Goal: Information Seeking & Learning: Learn about a topic

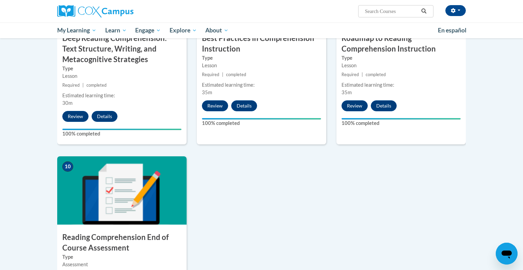
scroll to position [664, 0]
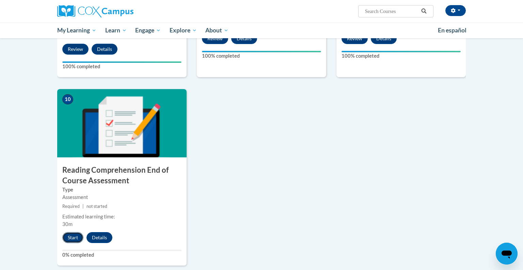
click at [71, 240] on button "Start" at bounding box center [72, 237] width 21 height 11
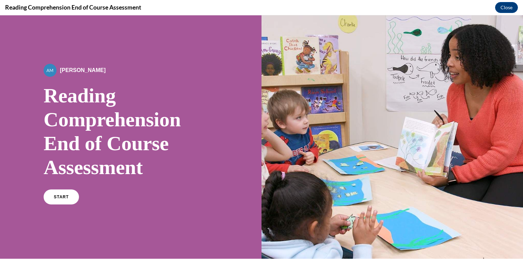
scroll to position [0, 0]
click at [65, 198] on link "START" at bounding box center [61, 197] width 37 height 16
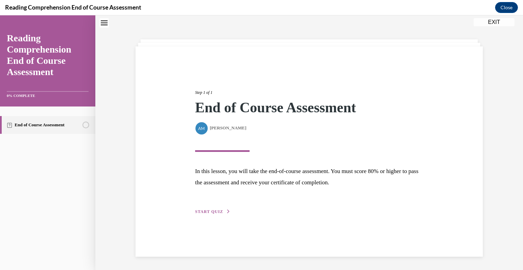
scroll to position [21, 0]
click at [213, 211] on span "START QUIZ" at bounding box center [209, 211] width 28 height 5
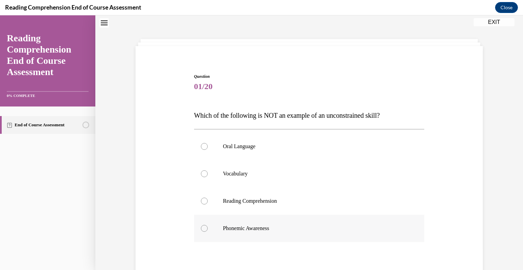
click at [199, 227] on label "Phonemic Awareness" at bounding box center [309, 227] width 231 height 27
click at [201, 227] on input "Phonemic Awareness" at bounding box center [204, 228] width 7 height 7
radio input "true"
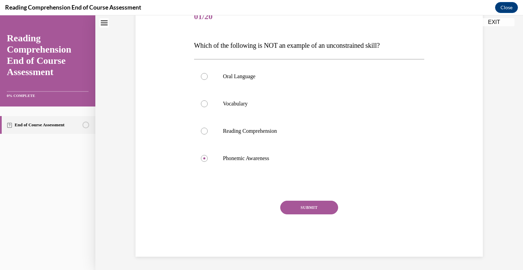
click at [313, 209] on button "SUBMIT" at bounding box center [309, 207] width 58 height 14
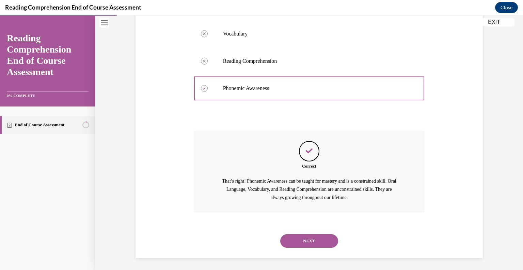
scroll to position [163, 0]
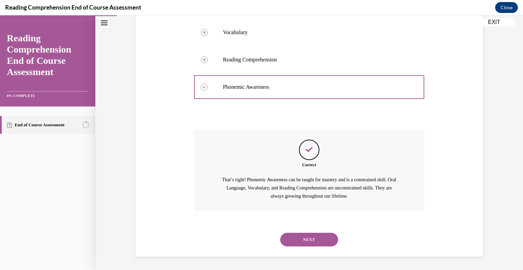
click at [320, 240] on button "NEXT" at bounding box center [309, 239] width 58 height 14
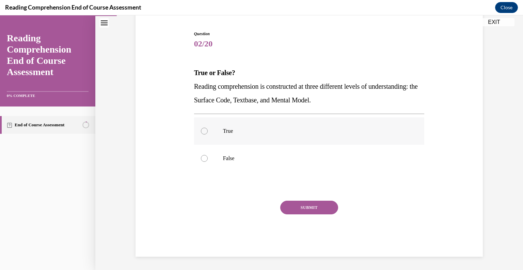
click at [207, 133] on label "True" at bounding box center [309, 130] width 231 height 27
click at [207, 133] on input "True" at bounding box center [204, 130] width 7 height 7
radio input "true"
click at [314, 209] on button "SUBMIT" at bounding box center [309, 207] width 58 height 14
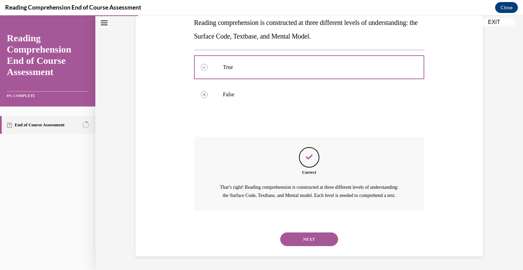
scroll to position [135, 0]
click at [315, 246] on div "NEXT" at bounding box center [309, 238] width 231 height 27
click at [316, 236] on button "NEXT" at bounding box center [309, 239] width 58 height 14
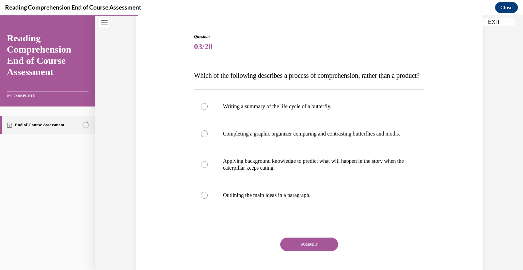
scroll to position [64, 0]
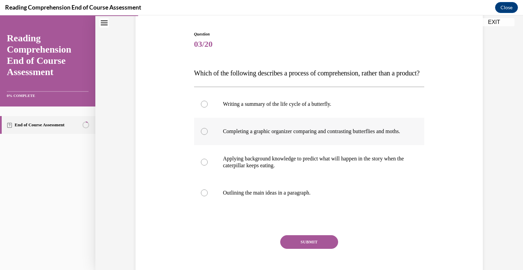
click at [204, 135] on div at bounding box center [204, 131] width 7 height 7
click at [204, 135] on input "Completing a graphic organizer comparing and contrasting butterflies and moths." at bounding box center [204, 131] width 7 height 7
radio input "true"
click at [310, 248] on button "SUBMIT" at bounding box center [309, 242] width 58 height 14
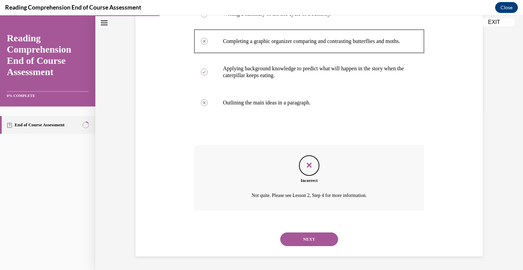
scroll to position [174, 0]
click at [311, 241] on button "NEXT" at bounding box center [309, 239] width 58 height 14
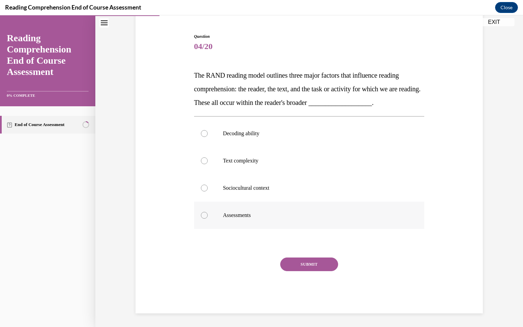
scroll to position [61, 0]
click at [204, 186] on div at bounding box center [204, 188] width 7 height 7
click at [204, 186] on input "Sociocultural context" at bounding box center [204, 188] width 7 height 7
radio input "true"
click at [302, 266] on button "SUBMIT" at bounding box center [309, 265] width 58 height 14
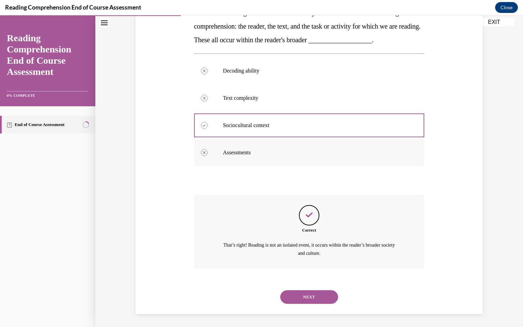
scroll to position [124, 0]
click at [323, 269] on button "NEXT" at bounding box center [309, 297] width 58 height 14
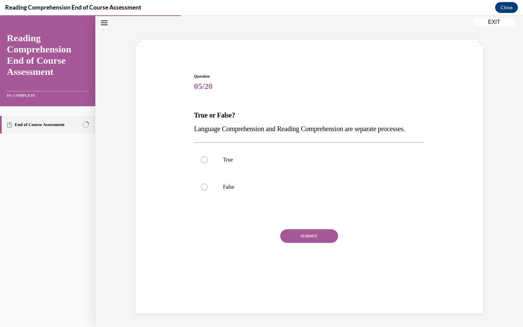
scroll to position [21, 0]
click at [205, 190] on div at bounding box center [204, 187] width 7 height 7
click at [205, 190] on input "False" at bounding box center [204, 187] width 7 height 7
radio input "true"
click at [305, 243] on button "SUBMIT" at bounding box center [309, 236] width 58 height 14
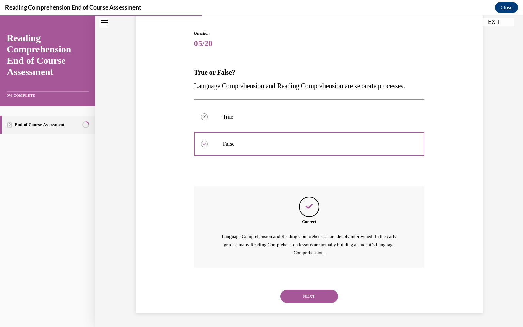
scroll to position [78, 0]
click at [318, 269] on button "NEXT" at bounding box center [309, 297] width 58 height 14
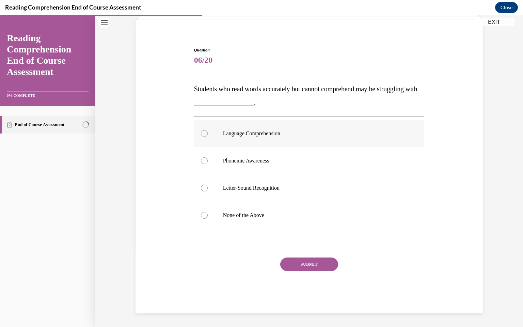
click at [200, 135] on label "Language Comprehension" at bounding box center [309, 133] width 231 height 27
click at [201, 135] on input "Language Comprehension" at bounding box center [204, 133] width 7 height 7
radio input "true"
click at [301, 265] on button "SUBMIT" at bounding box center [309, 265] width 58 height 14
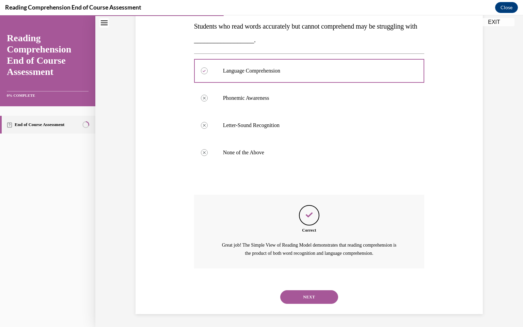
scroll to position [111, 0]
click at [313, 269] on button "NEXT" at bounding box center [309, 297] width 58 height 14
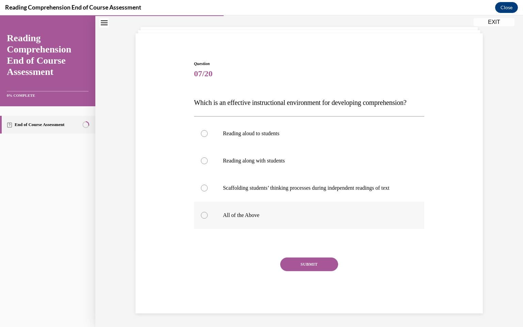
click at [201, 217] on div at bounding box center [204, 215] width 7 height 7
click at [201, 217] on input "All of the Above" at bounding box center [204, 215] width 7 height 7
radio input "true"
click at [316, 269] on div "SUBMIT" at bounding box center [309, 275] width 231 height 34
click at [310, 269] on button "SUBMIT" at bounding box center [309, 265] width 58 height 14
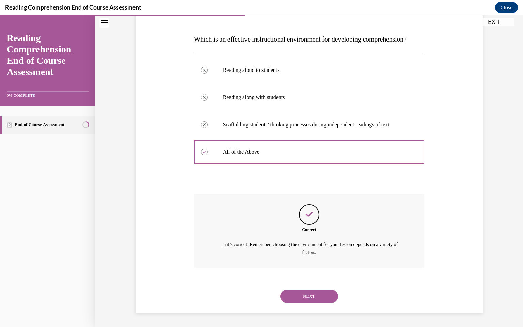
scroll to position [111, 0]
click at [318, 269] on button "NEXT" at bounding box center [309, 297] width 58 height 14
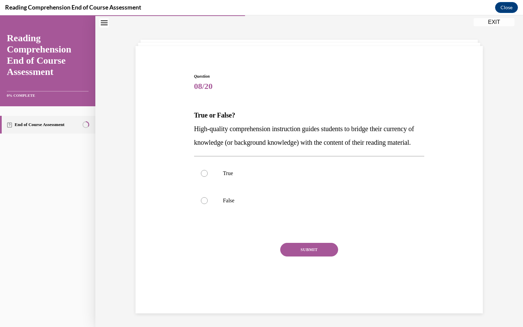
scroll to position [21, 0]
click at [199, 187] on label "True" at bounding box center [309, 173] width 231 height 27
click at [201, 177] on input "True" at bounding box center [204, 173] width 7 height 7
radio input "true"
click at [320, 257] on button "SUBMIT" at bounding box center [309, 250] width 58 height 14
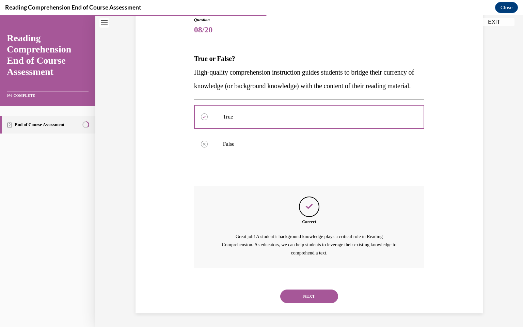
scroll to position [91, 0]
click at [306, 269] on button "NEXT" at bounding box center [309, 297] width 58 height 14
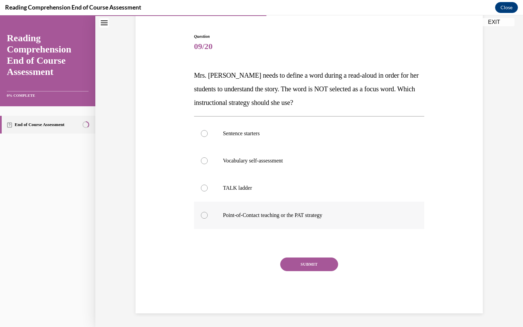
click at [202, 216] on div at bounding box center [204, 215] width 7 height 7
click at [202, 216] on input "Point-of-Contact teaching or the PAT strategy" at bounding box center [204, 215] width 7 height 7
radio input "true"
click at [317, 269] on button "SUBMIT" at bounding box center [309, 265] width 58 height 14
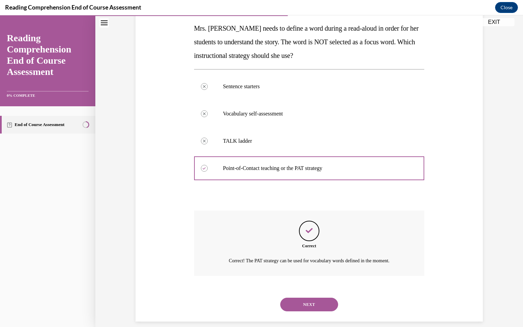
scroll to position [116, 0]
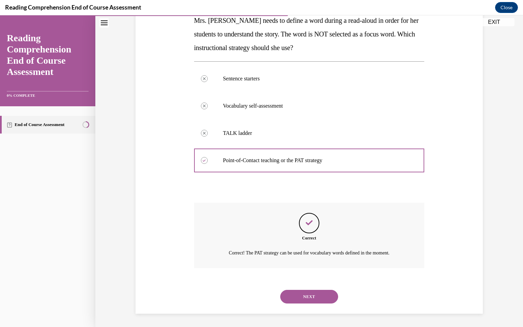
click at [303, 269] on div "NEXT" at bounding box center [309, 296] width 231 height 27
click at [303, 269] on button "NEXT" at bounding box center [309, 297] width 58 height 14
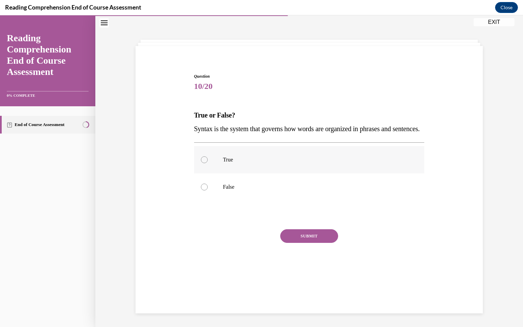
click at [203, 163] on div at bounding box center [204, 159] width 7 height 7
click at [203, 163] on input "True" at bounding box center [204, 159] width 7 height 7
radio input "true"
click at [320, 243] on button "SUBMIT" at bounding box center [309, 236] width 58 height 14
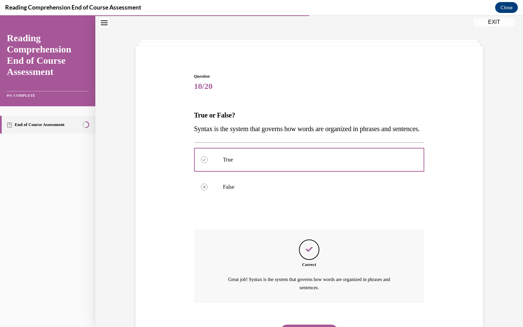
scroll to position [70, 0]
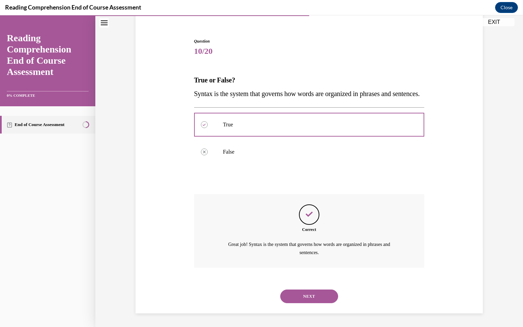
click at [316, 269] on button "NEXT" at bounding box center [309, 297] width 58 height 14
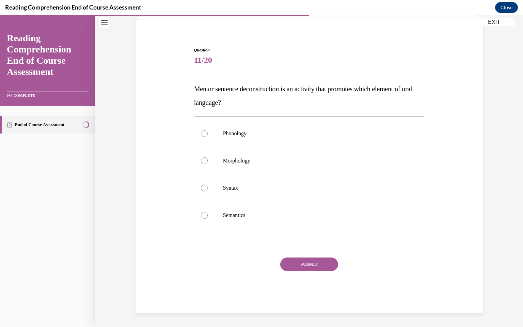
scroll to position [48, 0]
click at [202, 188] on div at bounding box center [204, 188] width 7 height 7
click at [202, 188] on input "Syntax" at bounding box center [204, 188] width 7 height 7
radio input "true"
click at [307, 268] on button "SUBMIT" at bounding box center [309, 265] width 58 height 14
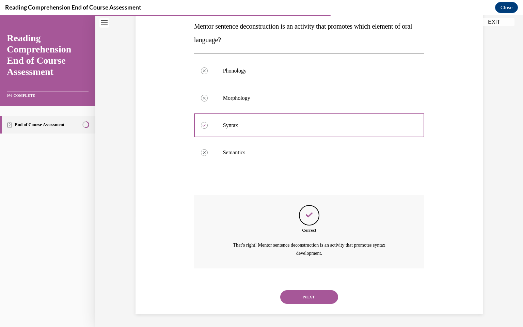
scroll to position [111, 0]
click at [303, 269] on button "NEXT" at bounding box center [309, 297] width 58 height 14
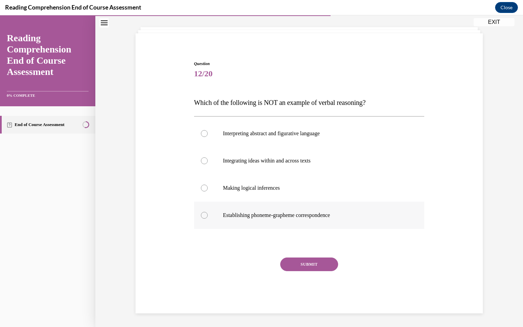
click at [205, 219] on label "Establishing phoneme-grapheme correspondence" at bounding box center [309, 215] width 231 height 27
click at [205, 219] on input "Establishing phoneme-grapheme correspondence" at bounding box center [204, 215] width 7 height 7
radio input "true"
click at [326, 269] on button "SUBMIT" at bounding box center [309, 265] width 58 height 14
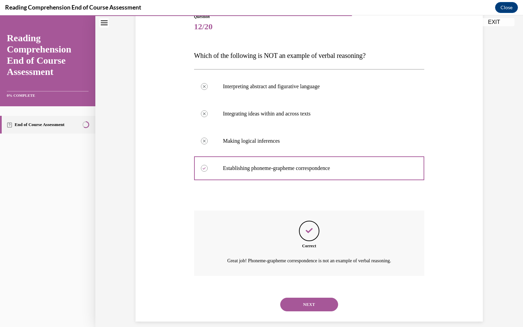
scroll to position [89, 0]
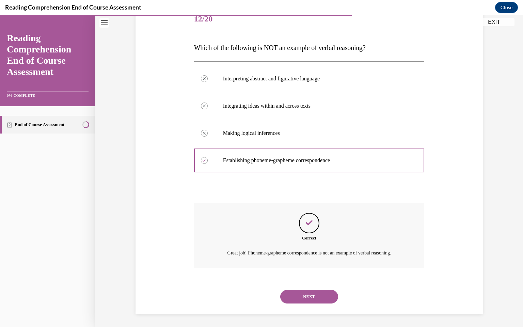
click at [318, 269] on button "NEXT" at bounding box center [309, 297] width 58 height 14
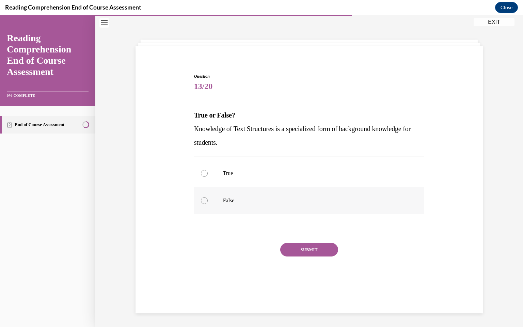
click at [203, 194] on label "False" at bounding box center [309, 200] width 231 height 27
click at [203, 197] on input "False" at bounding box center [204, 200] width 7 height 7
radio input "true"
click at [311, 253] on button "SUBMIT" at bounding box center [309, 250] width 58 height 14
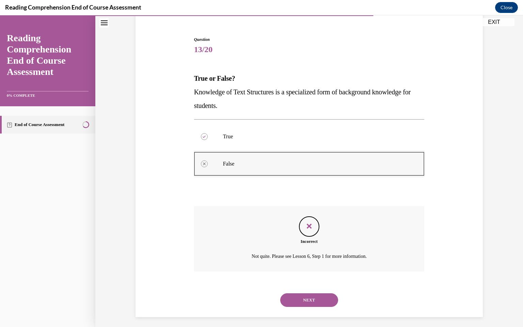
scroll to position [62, 0]
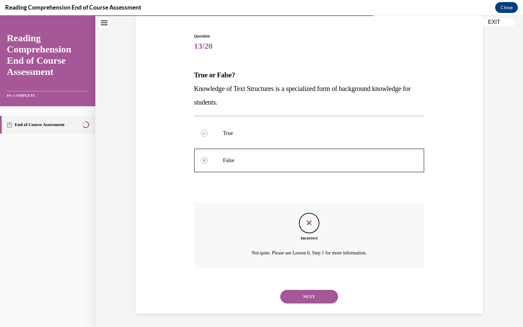
click at [306, 269] on button "NEXT" at bounding box center [309, 297] width 58 height 14
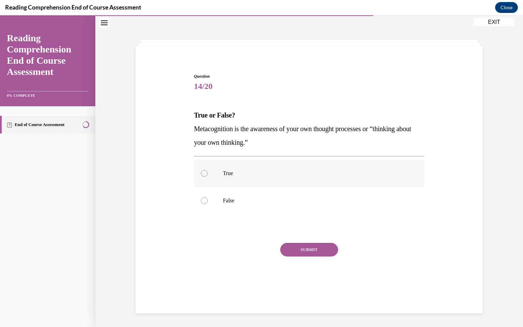
click at [207, 177] on label "True" at bounding box center [309, 173] width 231 height 27
click at [207, 177] on input "True" at bounding box center [204, 173] width 7 height 7
radio input "true"
click at [325, 249] on button "SUBMIT" at bounding box center [309, 250] width 58 height 14
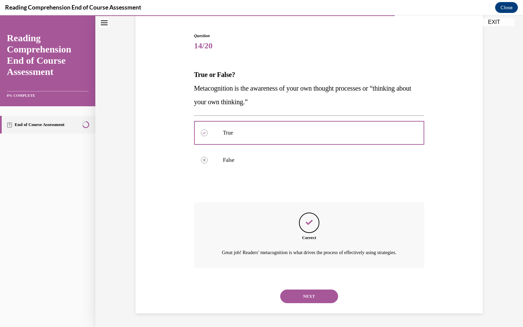
scroll to position [70, 0]
click at [314, 269] on button "NEXT" at bounding box center [309, 297] width 58 height 14
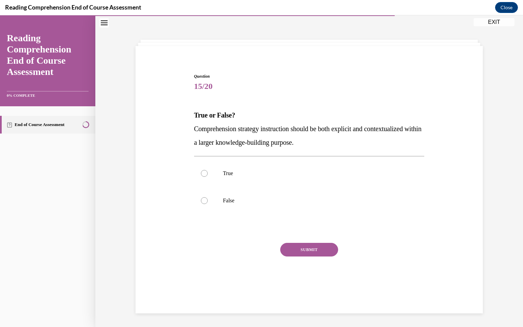
scroll to position [21, 0]
click at [204, 175] on div at bounding box center [204, 173] width 7 height 7
click at [204, 175] on input "True" at bounding box center [204, 173] width 7 height 7
radio input "true"
click at [330, 252] on button "SUBMIT" at bounding box center [309, 250] width 58 height 14
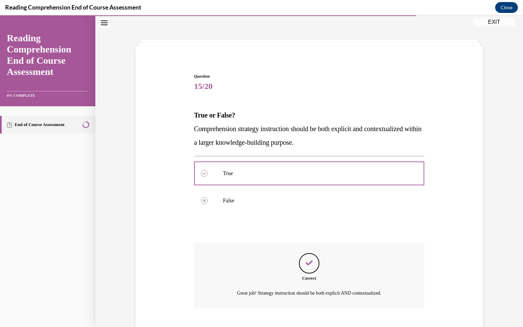
scroll to position [62, 0]
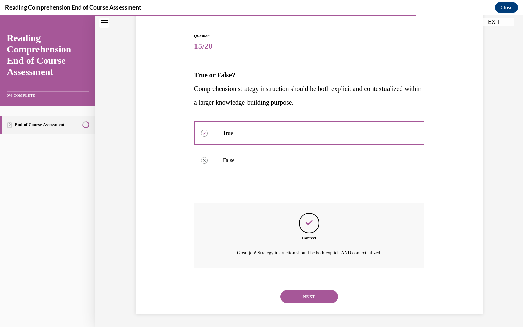
click at [315, 269] on button "NEXT" at bounding box center [309, 297] width 58 height 14
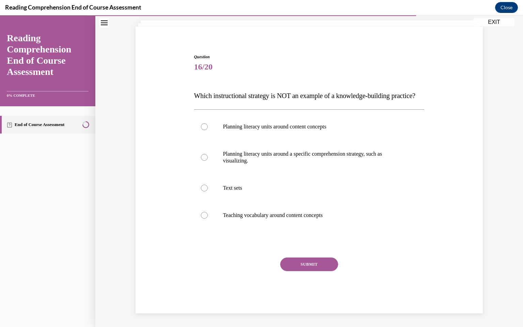
scroll to position [28, 0]
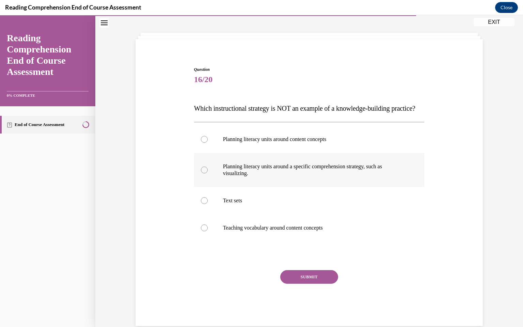
click at [204, 173] on div at bounding box center [204, 170] width 7 height 7
click at [204, 173] on input "Planning literacy units around a specific comprehension strategy, such as visua…" at bounding box center [204, 170] width 7 height 7
radio input "true"
click at [315, 269] on button "SUBMIT" at bounding box center [309, 277] width 58 height 14
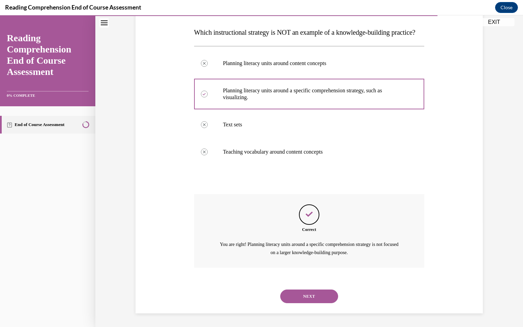
scroll to position [118, 0]
click at [297, 269] on button "NEXT" at bounding box center [309, 297] width 58 height 14
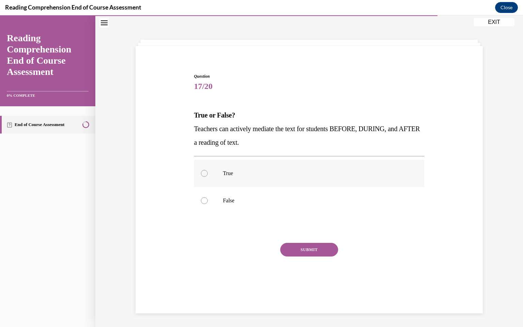
click at [205, 175] on div at bounding box center [204, 173] width 7 height 7
click at [205, 175] on input "True" at bounding box center [204, 173] width 7 height 7
radio input "true"
click at [320, 253] on button "SUBMIT" at bounding box center [309, 250] width 58 height 14
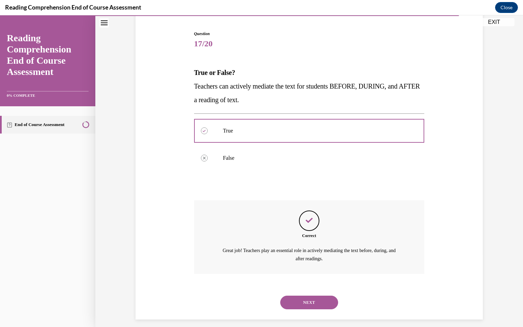
scroll to position [70, 0]
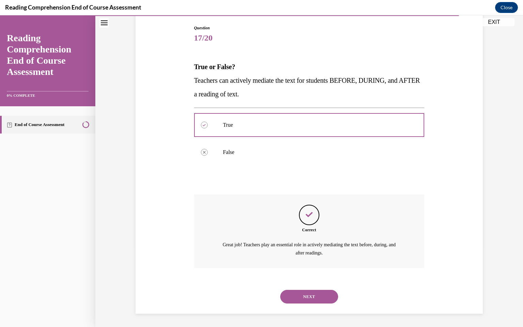
click at [307, 269] on button "NEXT" at bounding box center [309, 297] width 58 height 14
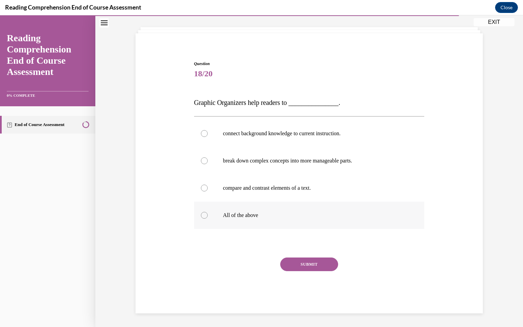
click at [205, 216] on div at bounding box center [204, 215] width 7 height 7
click at [205, 216] on input "All of the above" at bounding box center [204, 215] width 7 height 7
radio input "true"
click at [297, 269] on button "SUBMIT" at bounding box center [309, 265] width 58 height 14
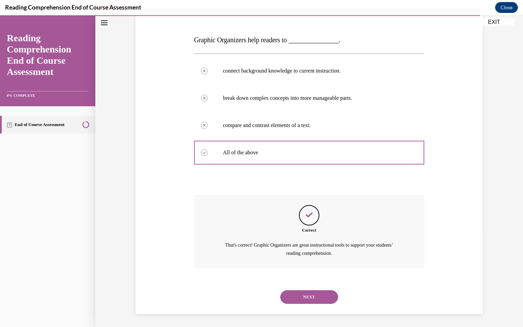
scroll to position [97, 0]
click at [320, 269] on button "NEXT" at bounding box center [309, 297] width 58 height 14
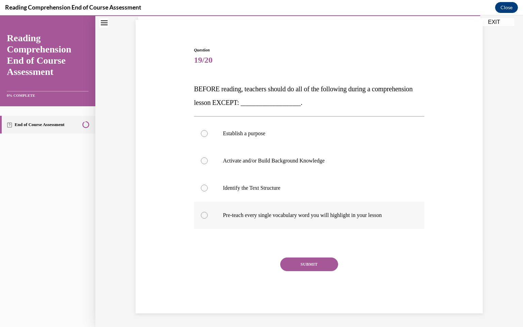
click at [205, 217] on div at bounding box center [204, 215] width 7 height 7
click at [205, 217] on input "Pre-teach every single vocabulary word you will highlight in your lesson" at bounding box center [204, 215] width 7 height 7
radio input "true"
click at [323, 264] on button "SUBMIT" at bounding box center [309, 265] width 58 height 14
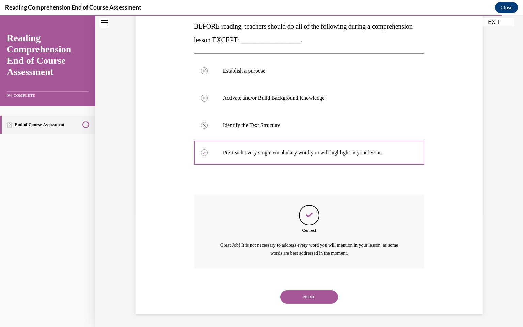
scroll to position [111, 0]
click at [314, 269] on button "NEXT" at bounding box center [309, 297] width 58 height 14
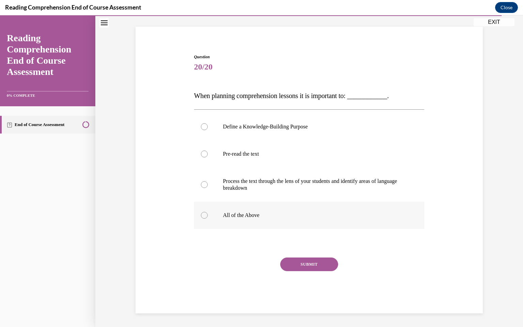
click at [202, 215] on div at bounding box center [204, 215] width 7 height 7
click at [202, 215] on input "All of the Above" at bounding box center [204, 215] width 7 height 7
radio input "true"
click at [307, 267] on button "SUBMIT" at bounding box center [309, 265] width 58 height 14
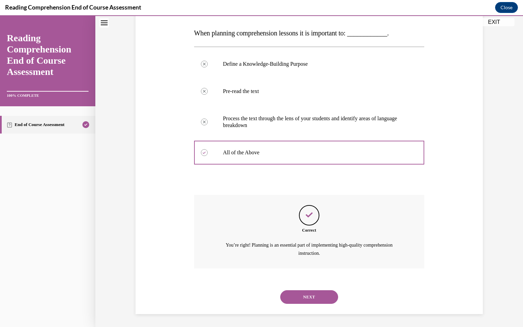
scroll to position [104, 0]
click at [308, 269] on button "NEXT" at bounding box center [309, 297] width 58 height 14
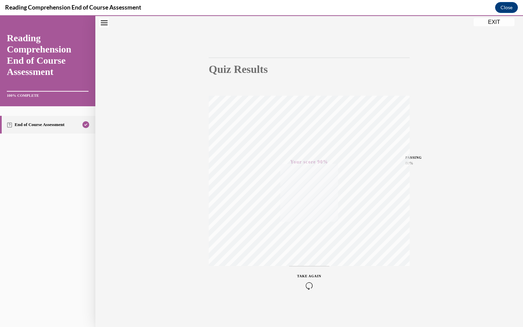
click at [502, 23] on button "EXIT" at bounding box center [494, 22] width 41 height 8
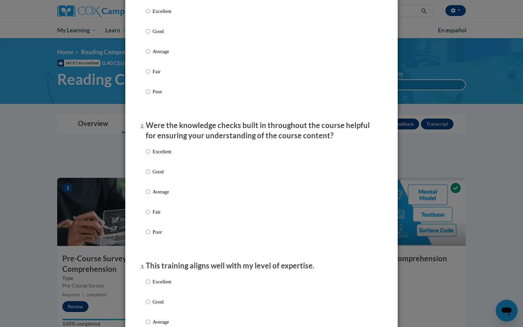
scroll to position [25, 0]
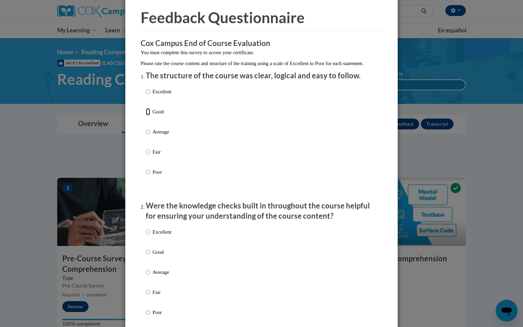
click at [149, 116] on input "Good" at bounding box center [148, 111] width 4 height 7
radio input "true"
click at [149, 256] on input "Good" at bounding box center [148, 251] width 4 height 7
radio input "true"
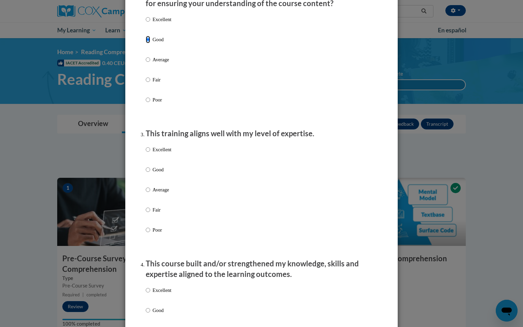
scroll to position [244, 0]
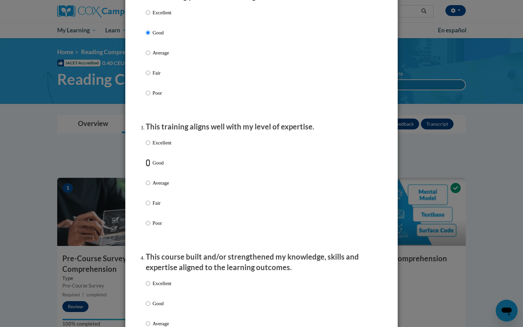
click at [147, 167] on input "Good" at bounding box center [148, 162] width 4 height 7
radio input "true"
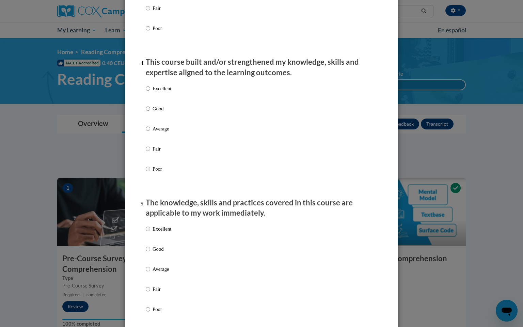
scroll to position [566, 0]
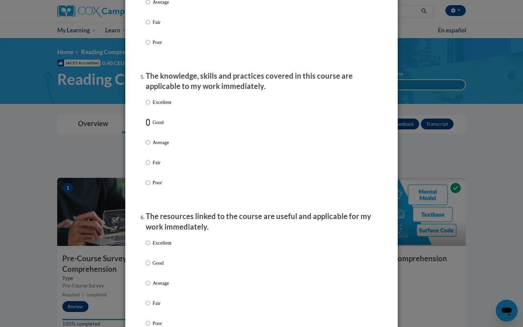
click at [150, 126] on input "Good" at bounding box center [148, 122] width 4 height 7
radio input "true"
click at [147, 267] on input "Good" at bounding box center [148, 262] width 4 height 7
radio input "true"
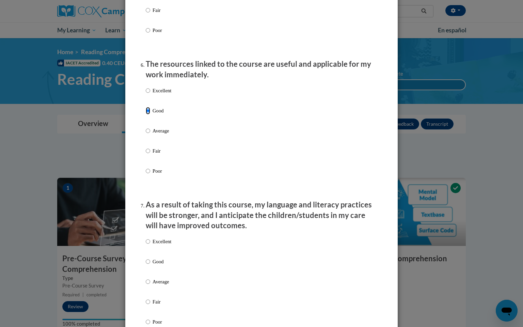
scroll to position [751, 0]
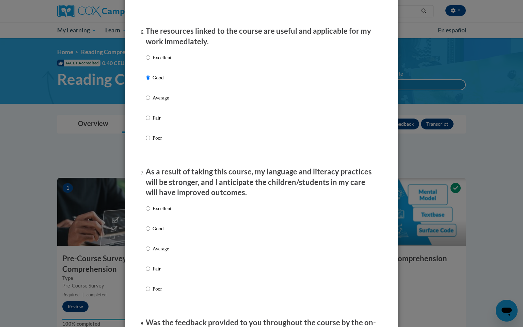
click at [153, 232] on p "Good" at bounding box center [162, 228] width 19 height 7
click at [150, 232] on input "Good" at bounding box center [148, 228] width 4 height 7
radio input "true"
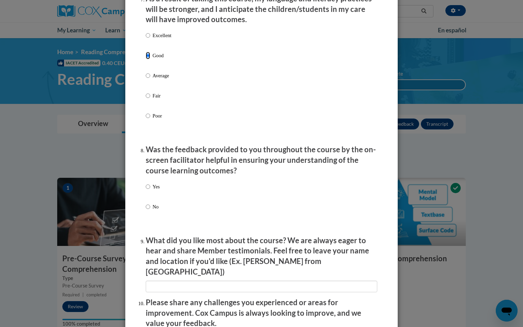
scroll to position [928, 0]
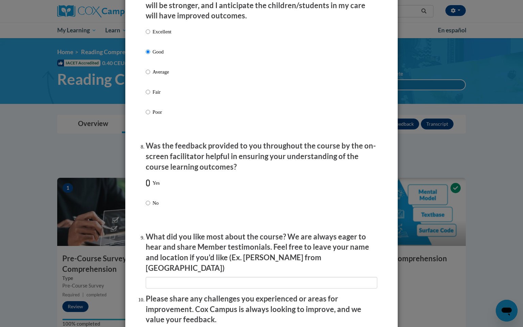
click at [149, 187] on input "Yes" at bounding box center [148, 182] width 4 height 7
radio input "true"
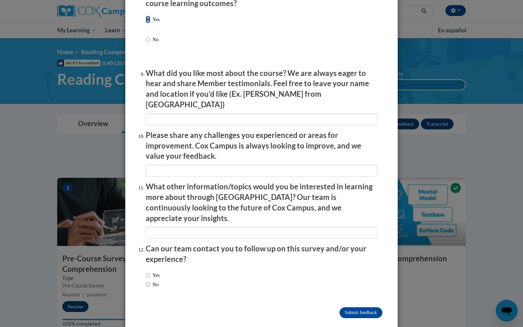
scroll to position [1092, 0]
click at [147, 269] on input "No" at bounding box center [148, 283] width 4 height 7
radio input "true"
click at [370, 269] on input "Submit feedback" at bounding box center [361, 312] width 43 height 11
